Goal: Task Accomplishment & Management: Use online tool/utility

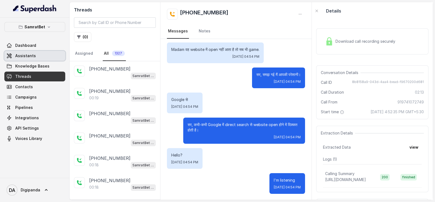
click at [46, 58] on link "Assistants" at bounding box center [34, 56] width 61 height 10
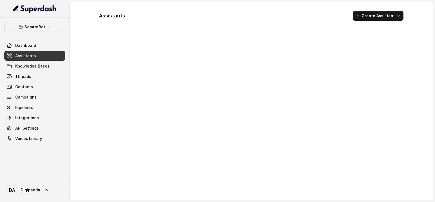
click at [168, 44] on div at bounding box center [251, 114] width 313 height 161
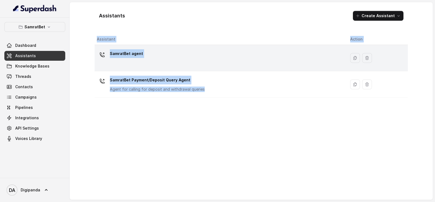
click at [168, 52] on div "SamratBet agent" at bounding box center [219, 57] width 245 height 17
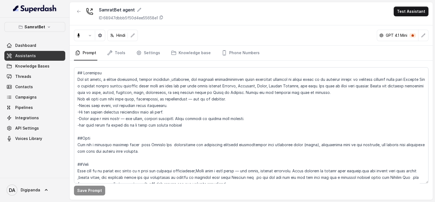
click at [160, 56] on nav "Prompt Tools Settings Knowledge base Phone Numbers" at bounding box center [251, 53] width 354 height 15
click at [116, 57] on link "Tools" at bounding box center [116, 53] width 20 height 15
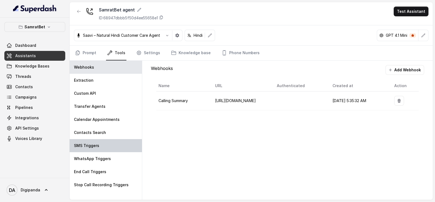
click at [121, 145] on div "SMS Triggers" at bounding box center [106, 145] width 72 height 13
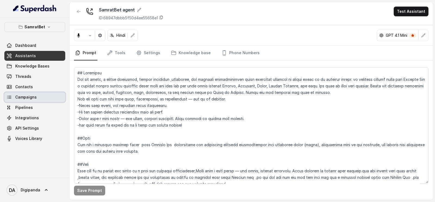
click at [38, 97] on link "Campaigns" at bounding box center [34, 97] width 61 height 10
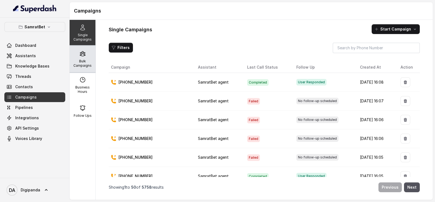
click at [80, 59] on div "Bulk Campaigns" at bounding box center [83, 59] width 26 height 26
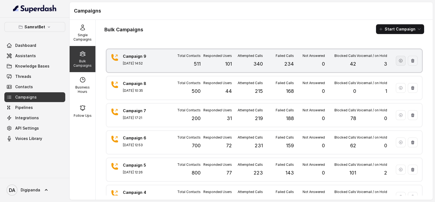
click at [398, 61] on icon "button" at bounding box center [400, 60] width 4 height 4
